Goal: Task Accomplishment & Management: Use online tool/utility

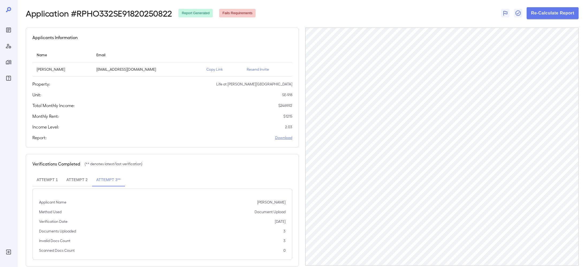
scroll to position [32, 0]
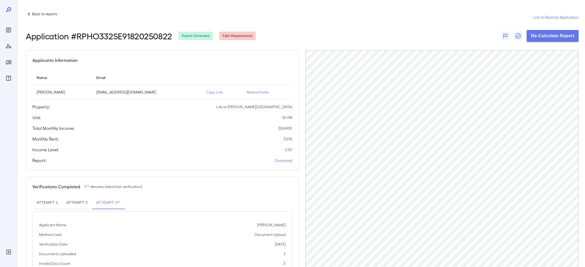
click at [28, 15] on icon at bounding box center [29, 14] width 6 height 6
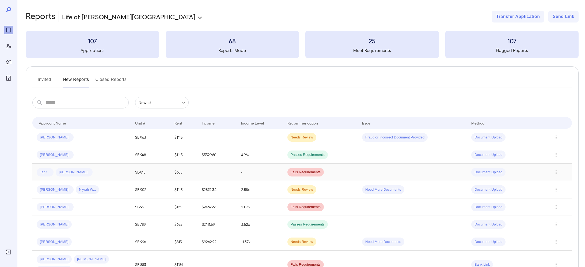
click at [80, 176] on td "Tan t... Kiet T..." at bounding box center [81, 171] width 98 height 17
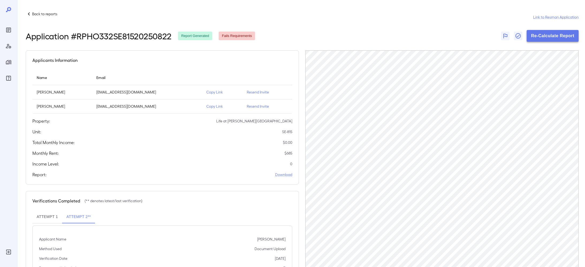
click at [564, 33] on button "Re-Calculate Report" at bounding box center [552, 36] width 52 height 12
click at [533, 37] on button "Re-Calculate Report" at bounding box center [552, 36] width 52 height 12
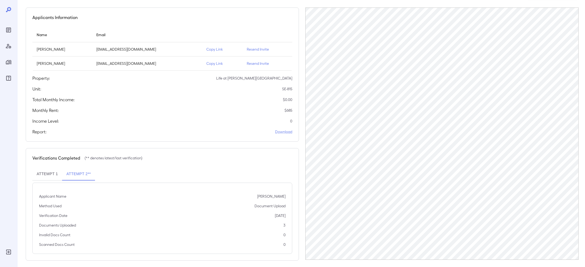
scroll to position [46, 0]
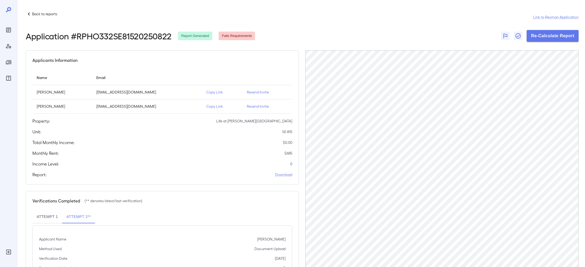
scroll to position [46, 0]
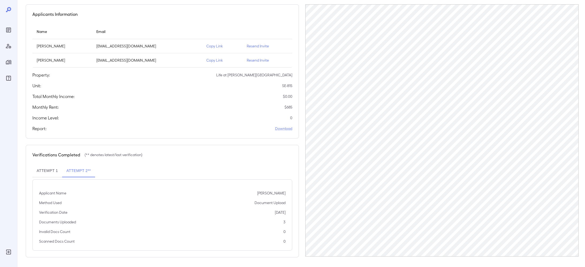
click at [206, 61] on p "Copy Link" at bounding box center [222, 60] width 32 height 5
